Goal: Navigation & Orientation: Find specific page/section

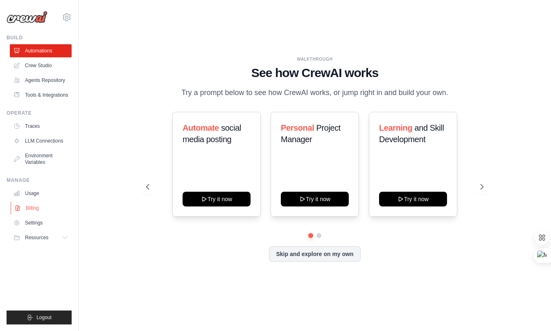
click at [33, 211] on link "Billing" at bounding box center [42, 208] width 62 height 13
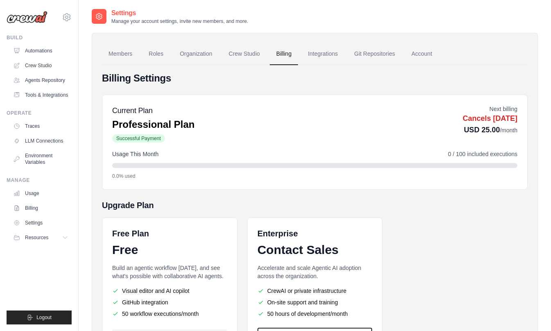
click at [33, 208] on link "Billing" at bounding box center [41, 208] width 62 height 13
click at [228, 187] on div "Current Plan Professional Plan Successful Payment Next billing Cancels [DATE] U…" at bounding box center [315, 142] width 426 height 95
click at [32, 55] on link "Automations" at bounding box center [42, 50] width 62 height 13
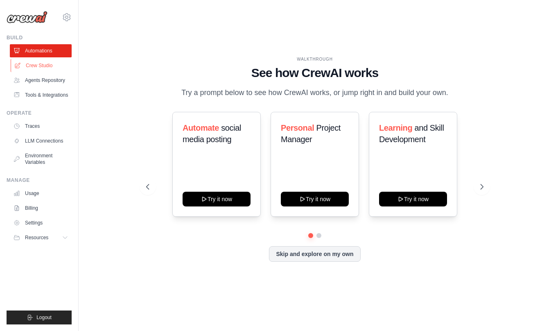
click at [31, 63] on link "Crew Studio" at bounding box center [42, 65] width 62 height 13
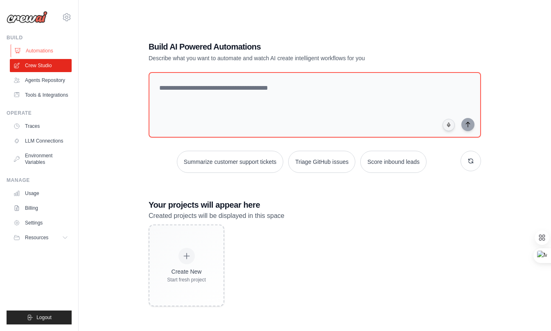
click at [48, 54] on link "Automations" at bounding box center [42, 50] width 62 height 13
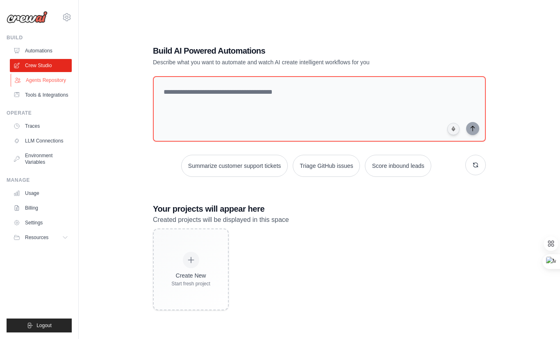
click at [51, 83] on link "Agents Repository" at bounding box center [42, 80] width 62 height 13
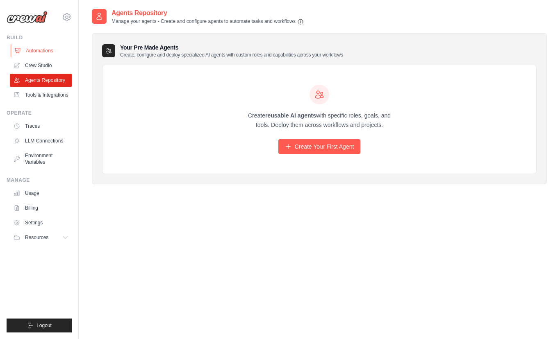
click at [46, 50] on link "Automations" at bounding box center [42, 50] width 62 height 13
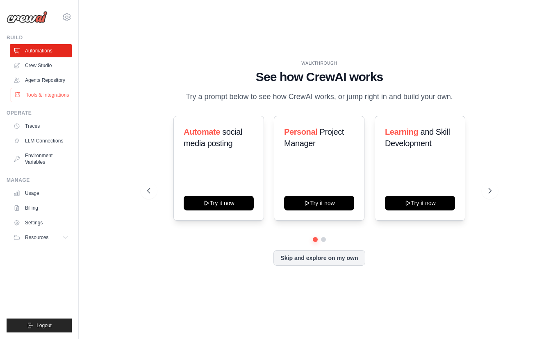
click at [48, 97] on link "Tools & Integrations" at bounding box center [42, 94] width 62 height 13
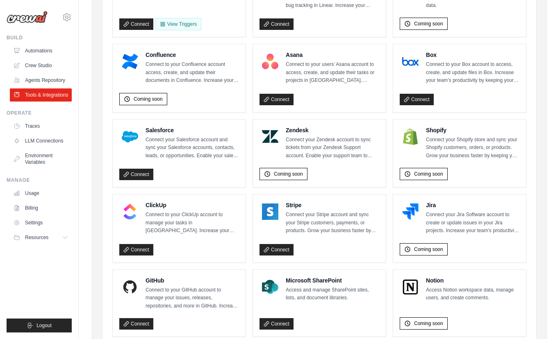
scroll to position [319, 0]
